Goal: Task Accomplishment & Management: Manage account settings

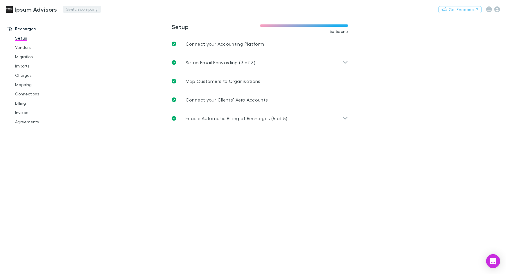
click at [77, 7] on button "Switch company" at bounding box center [82, 9] width 38 height 7
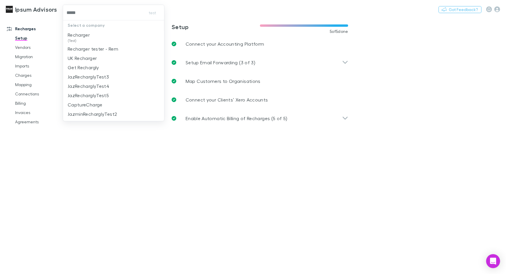
type input "******"
click at [85, 33] on p "Recharger" at bounding box center [79, 34] width 22 height 7
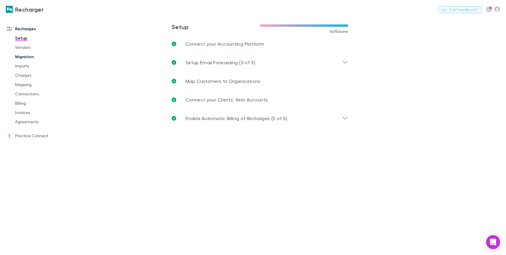
click at [15, 52] on link "Migration" at bounding box center [41, 56] width 64 height 9
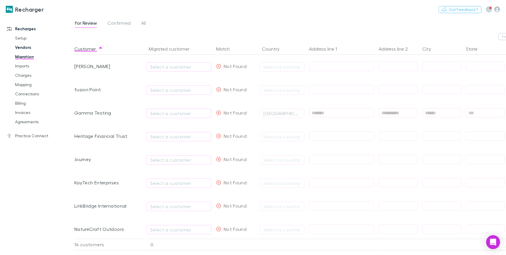
click at [22, 48] on link "Vendors" at bounding box center [41, 47] width 64 height 9
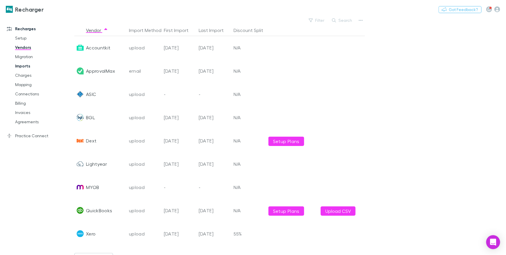
click at [27, 67] on link "Imports" at bounding box center [41, 65] width 64 height 9
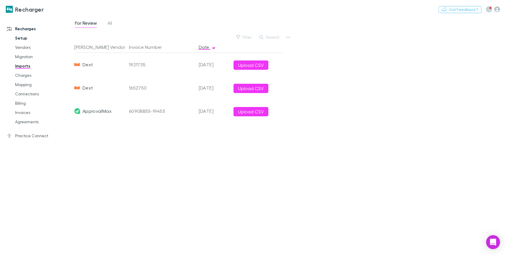
click at [26, 34] on link "Setup" at bounding box center [41, 37] width 64 height 9
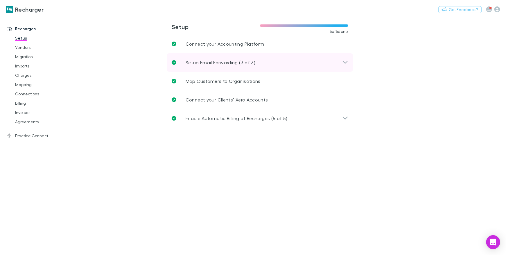
click at [221, 66] on div "Setup Email Forwarding (3 of 3)" at bounding box center [260, 62] width 186 height 19
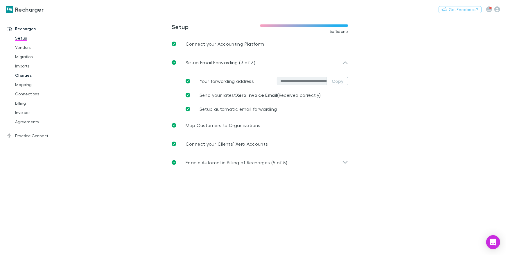
click at [27, 73] on link "Charges" at bounding box center [41, 75] width 64 height 9
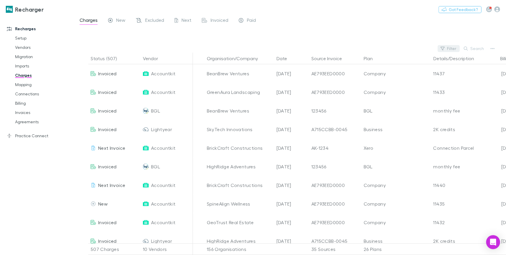
click at [448, 47] on button "Filter" at bounding box center [449, 48] width 22 height 7
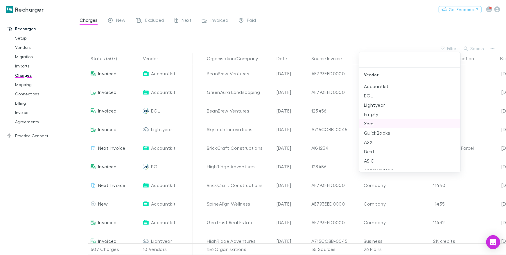
click at [374, 123] on li "Xero" at bounding box center [410, 123] width 101 height 9
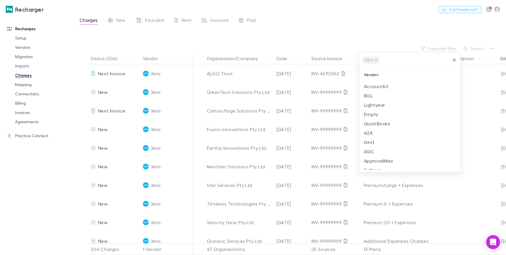
click at [331, 35] on div at bounding box center [253, 127] width 506 height 255
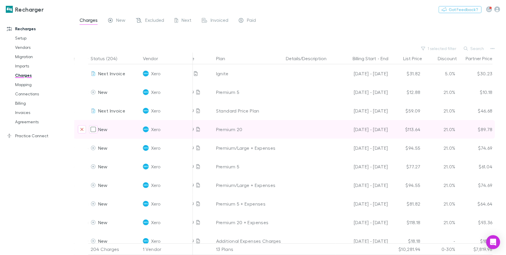
scroll to position [0, 158]
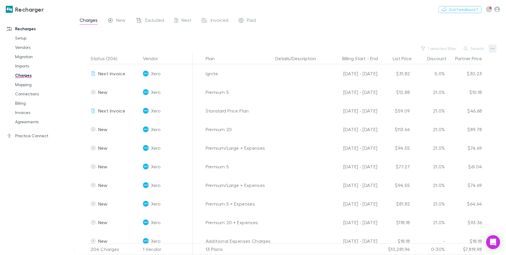
click at [490, 47] on button "button" at bounding box center [493, 48] width 8 height 8
click at [446, 72] on p "Plan exclusions" at bounding box center [457, 70] width 71 height 7
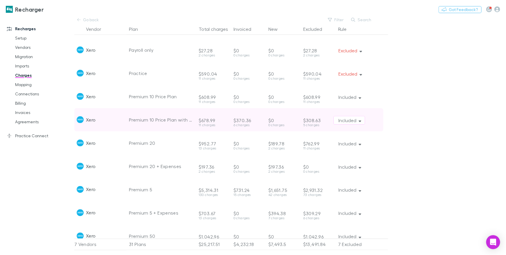
scroll to position [346, 0]
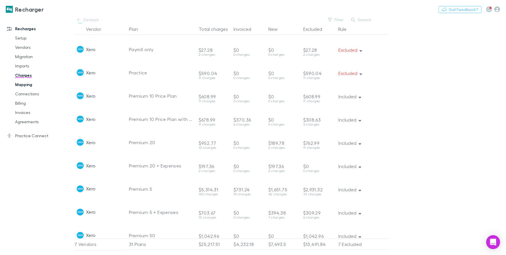
click at [31, 82] on link "Mapping" at bounding box center [41, 84] width 64 height 9
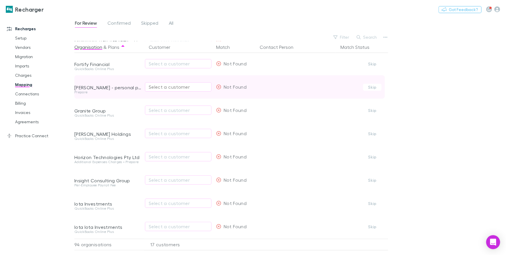
scroll to position [43, 0]
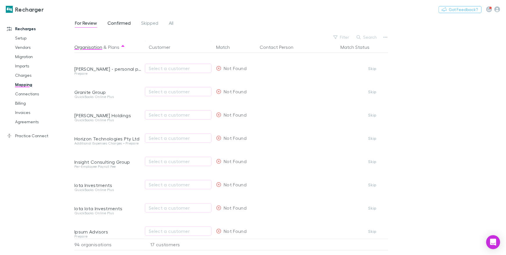
click at [112, 26] on span "Confirmed" at bounding box center [119, 24] width 23 height 8
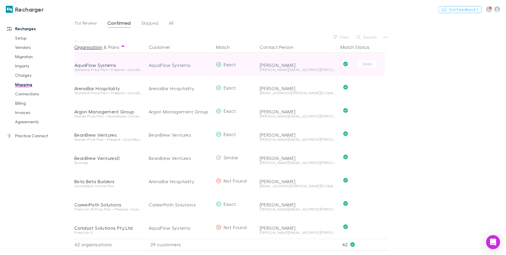
scroll to position [32, 0]
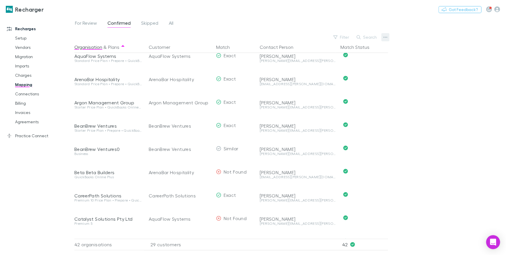
click at [384, 38] on icon "button" at bounding box center [386, 37] width 4 height 5
click at [43, 99] on div at bounding box center [253, 127] width 506 height 255
click at [26, 104] on link "Billing" at bounding box center [41, 103] width 64 height 9
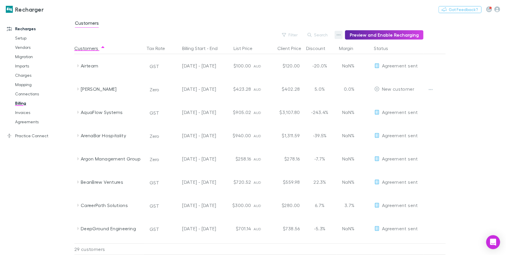
click at [343, 37] on button "button" at bounding box center [339, 35] width 8 height 8
click at [296, 55] on p "Discount Split" at bounding box center [305, 53] width 71 height 7
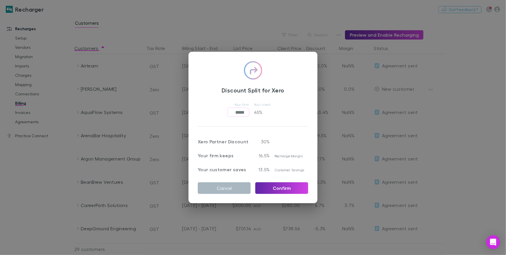
click at [228, 191] on button "Cancel" at bounding box center [224, 188] width 53 height 12
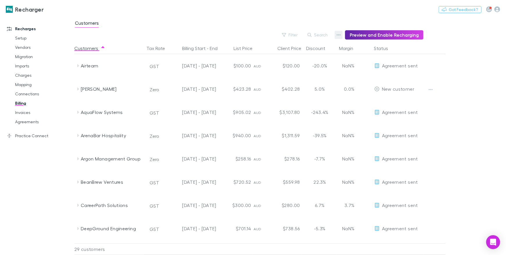
click at [340, 38] on button "button" at bounding box center [339, 35] width 8 height 8
click at [278, 62] on p "Admin Fee" at bounding box center [305, 64] width 71 height 7
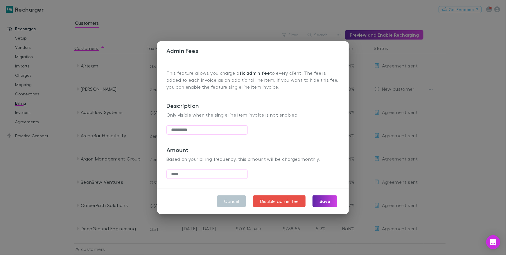
click at [127, 34] on div "Admin Fees This feature allows you charge a fix admin fee to every client. The …" at bounding box center [253, 127] width 506 height 255
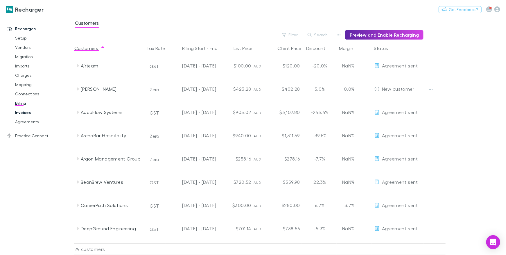
click at [22, 114] on link "Invoices" at bounding box center [41, 112] width 64 height 9
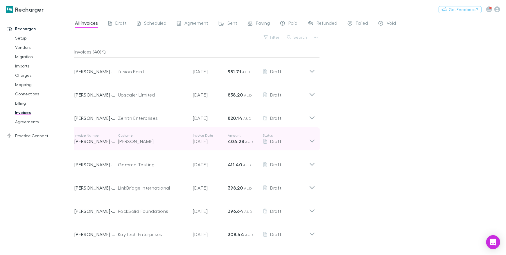
click at [147, 130] on div "Invoice Number [PERSON_NAME]-0042 Customer [PERSON_NAME] Invoice Date [DATE] Am…" at bounding box center [191, 138] width 235 height 21
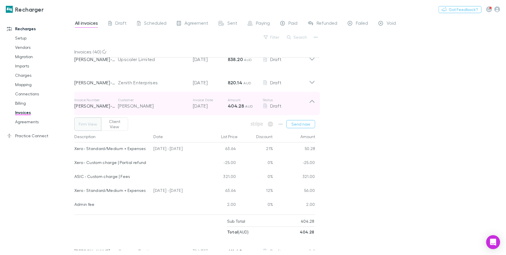
scroll to position [48, 0]
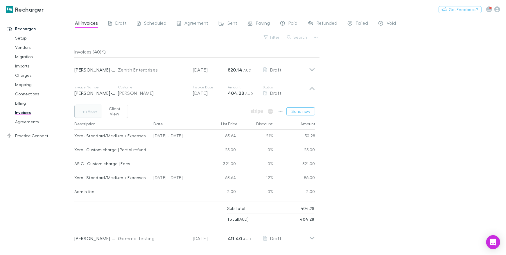
click at [113, 109] on button "Client View" at bounding box center [114, 111] width 27 height 13
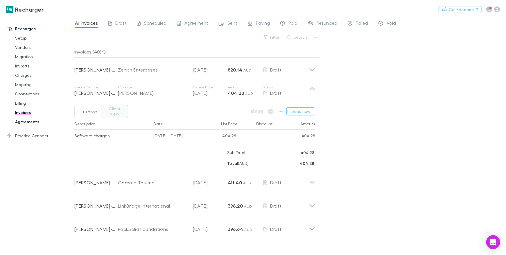
click at [33, 124] on link "Agreements" at bounding box center [41, 121] width 64 height 9
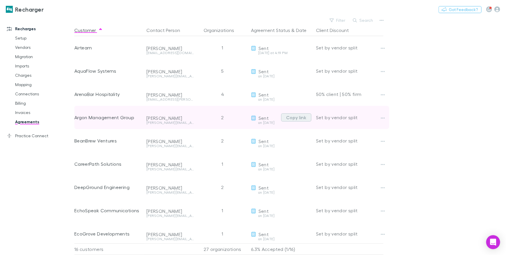
click at [298, 117] on button "Copy link" at bounding box center [296, 117] width 30 height 8
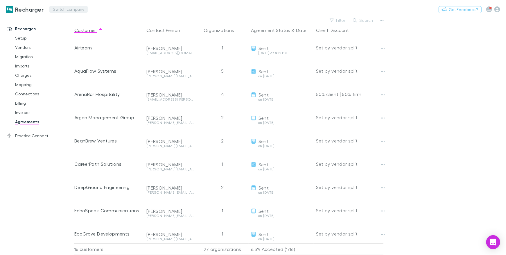
click at [79, 11] on button "Switch company" at bounding box center [68, 9] width 38 height 7
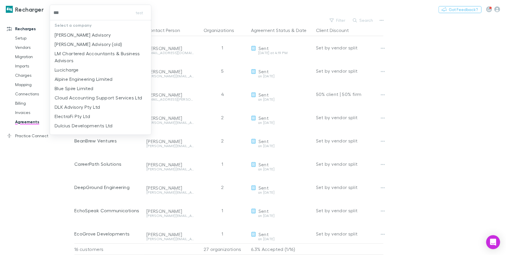
type input "****"
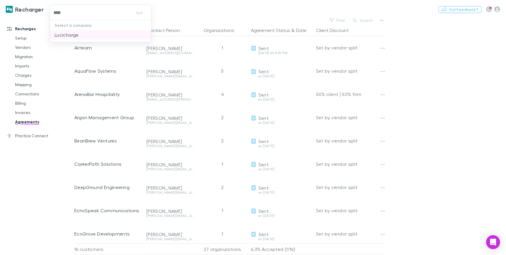
click at [82, 36] on li "Lucicharge" at bounding box center [100, 34] width 101 height 9
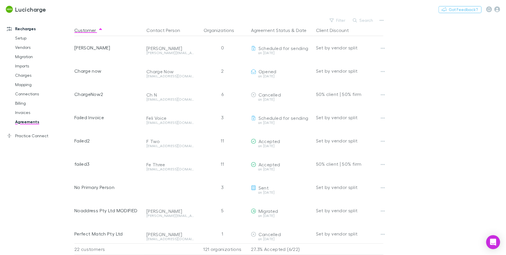
click at [35, 150] on div "Recharges Setup Vendors Migration Imports Charges Mapping Connections Billing I…" at bounding box center [37, 131] width 74 height 227
click at [34, 131] on link "Practice Connect" at bounding box center [37, 135] width 72 height 9
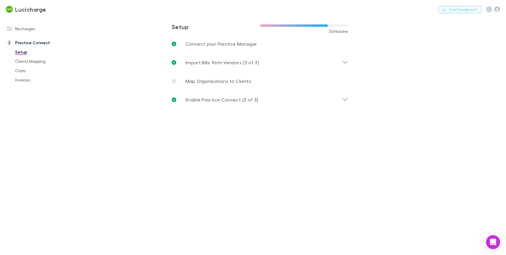
click at [21, 32] on link "Recharges" at bounding box center [37, 28] width 72 height 9
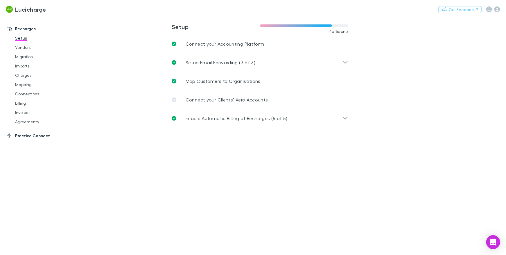
click at [33, 138] on link "Practice Connect" at bounding box center [37, 135] width 72 height 9
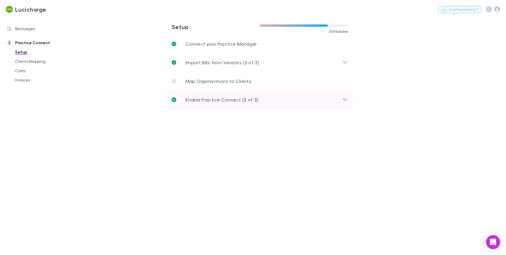
click at [235, 102] on p "Enable Practice Connect (3 of 3)" at bounding box center [222, 99] width 73 height 7
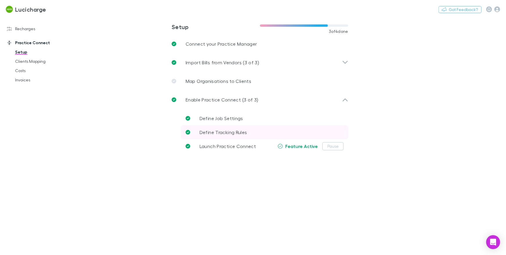
click at [208, 126] on link "Define Tracking Rules" at bounding box center [264, 132] width 167 height 14
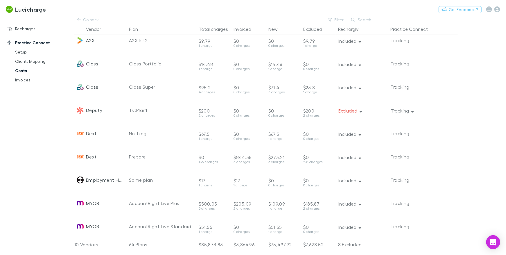
scroll to position [39, 0]
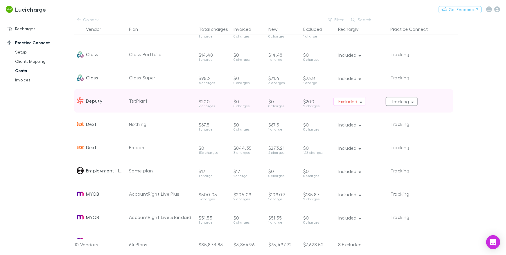
click at [407, 101] on button "Tracking" at bounding box center [402, 101] width 32 height 9
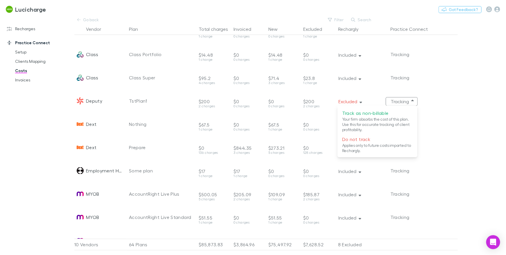
click at [459, 87] on div at bounding box center [253, 127] width 506 height 255
click at [35, 64] on link "Clients Mapping" at bounding box center [41, 61] width 64 height 9
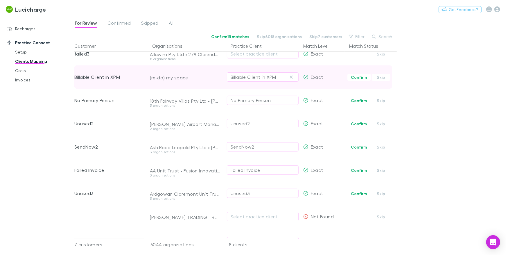
scroll to position [12, 0]
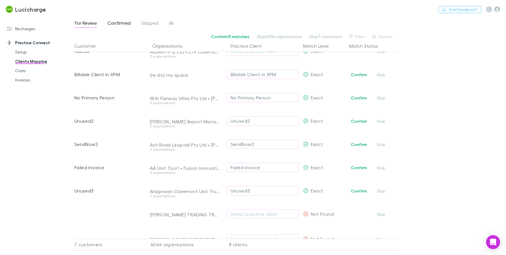
click at [117, 22] on span "Confirmed" at bounding box center [119, 24] width 23 height 8
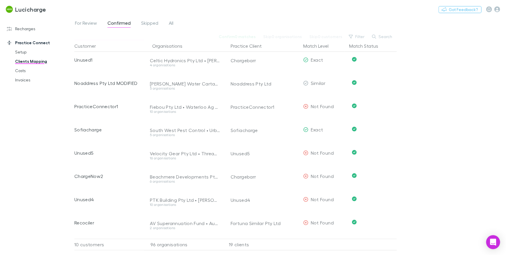
scroll to position [36, 0]
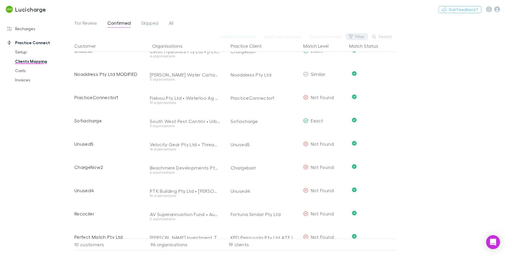
click at [362, 36] on button "Filter" at bounding box center [357, 36] width 22 height 7
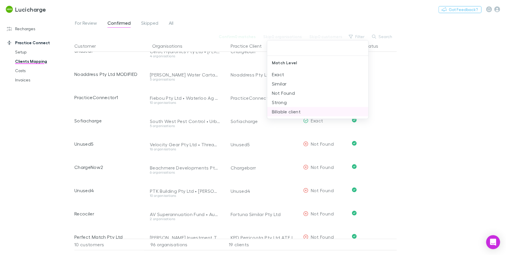
click at [289, 107] on li "Billable client" at bounding box center [317, 111] width 101 height 9
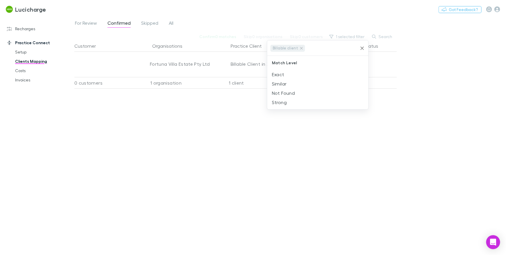
click at [283, 13] on div at bounding box center [253, 127] width 506 height 255
click at [17, 69] on link "Costs" at bounding box center [41, 70] width 64 height 9
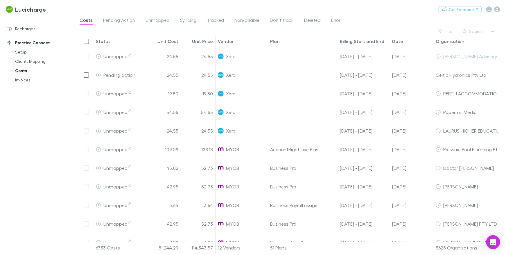
click at [219, 21] on span "Tracked" at bounding box center [215, 21] width 17 height 8
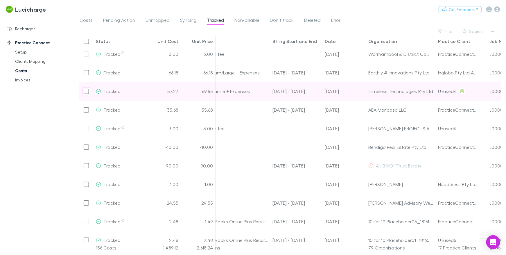
scroll to position [0, 106]
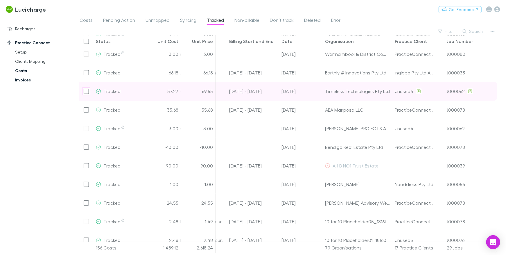
click at [26, 77] on link "Invoices" at bounding box center [41, 79] width 64 height 9
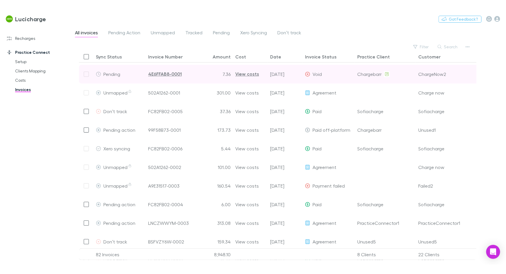
scroll to position [24, 0]
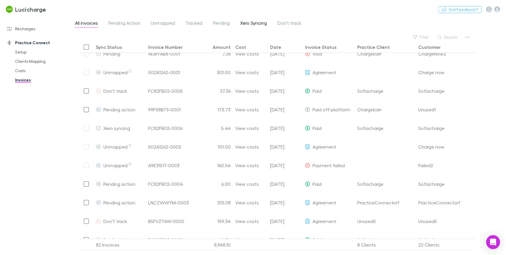
click at [260, 24] on span "Xero Syncing" at bounding box center [253, 24] width 27 height 8
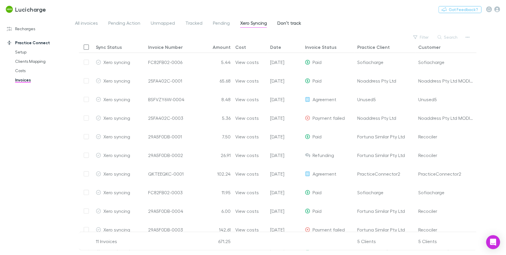
click at [295, 22] on span "Don’t track" at bounding box center [290, 24] width 24 height 8
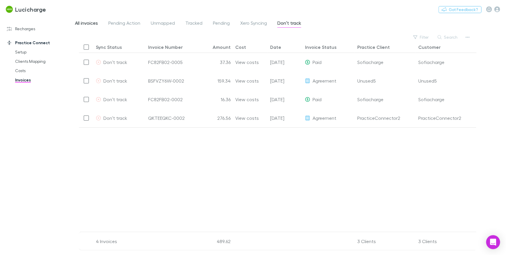
click at [90, 23] on span "All invoices" at bounding box center [86, 24] width 23 height 8
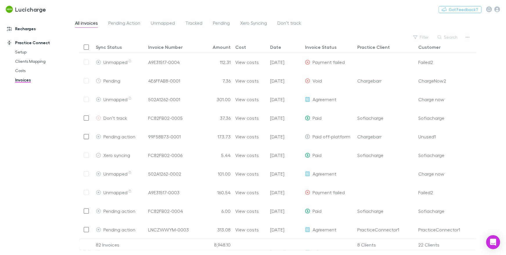
click at [28, 29] on link "Recharges" at bounding box center [37, 28] width 72 height 9
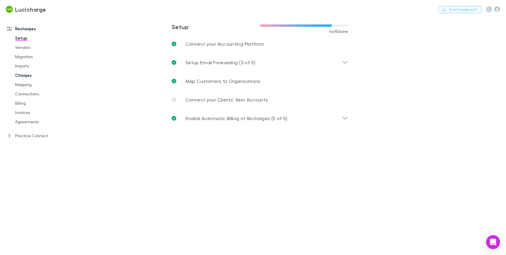
click at [32, 77] on link "Charges" at bounding box center [41, 75] width 64 height 9
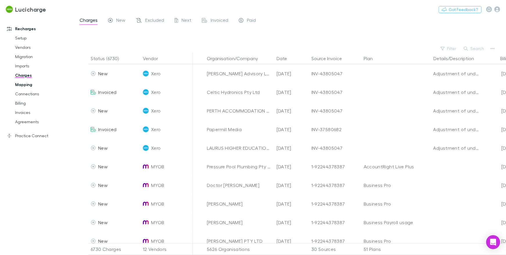
click at [25, 82] on link "Mapping" at bounding box center [41, 84] width 64 height 9
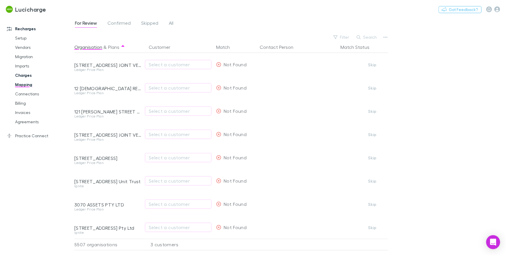
click at [23, 76] on link "Charges" at bounding box center [41, 75] width 64 height 9
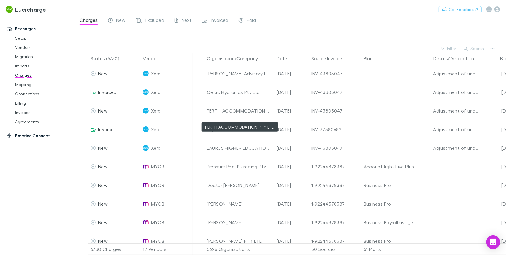
click at [38, 137] on link "Practice Connect" at bounding box center [37, 135] width 72 height 9
click at [35, 135] on link "Practice Connect" at bounding box center [37, 135] width 72 height 9
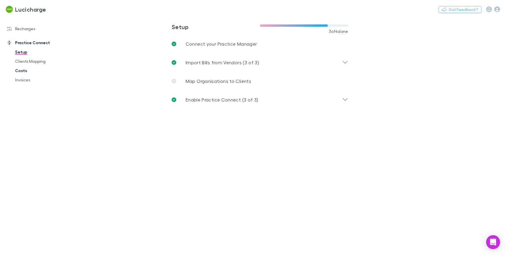
click at [18, 70] on link "Costs" at bounding box center [41, 70] width 64 height 9
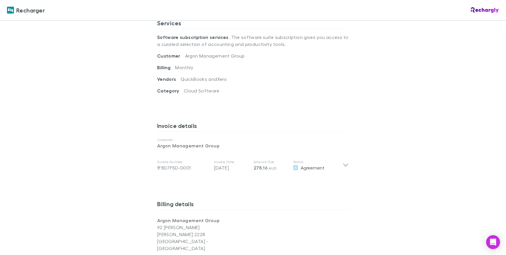
scroll to position [227, 0]
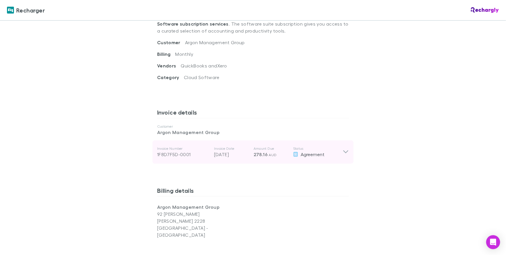
click at [221, 148] on p "Invoice Date" at bounding box center [231, 148] width 35 height 5
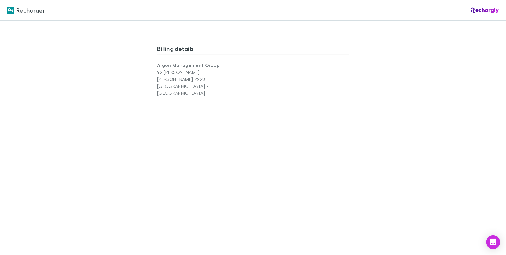
scroll to position [572, 0]
